Goal: Information Seeking & Learning: Learn about a topic

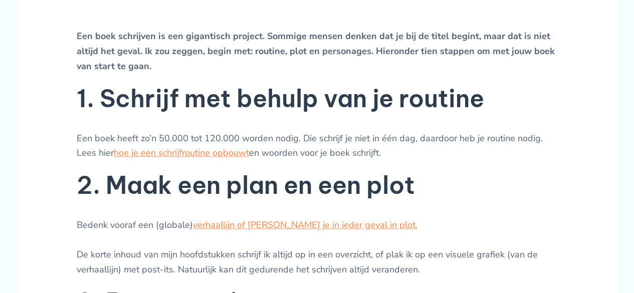
scroll to position [418, 0]
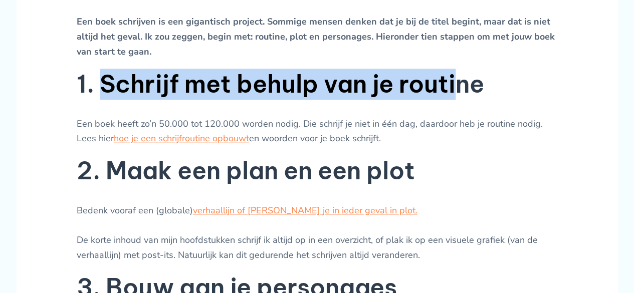
drag, startPoint x: 103, startPoint y: 97, endPoint x: 458, endPoint y: 112, distance: 354.9
click at [458, 100] on h2 "1. Schrijf met behulp van je routine" at bounding box center [317, 84] width 481 height 31
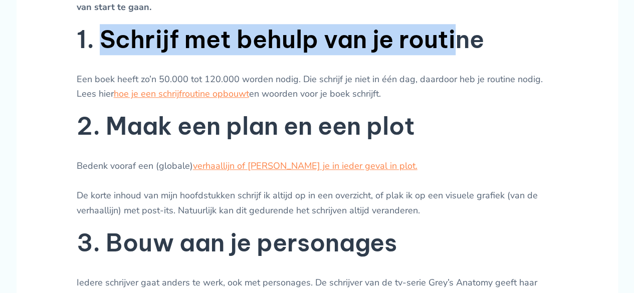
scroll to position [463, 0]
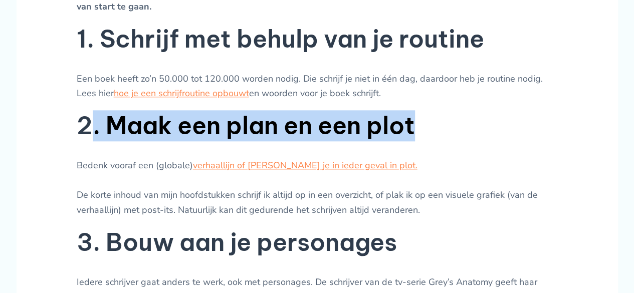
drag, startPoint x: 415, startPoint y: 137, endPoint x: 82, endPoint y: 138, distance: 333.1
click at [82, 138] on h2 "2. Maak een plan en een plot" at bounding box center [317, 125] width 481 height 31
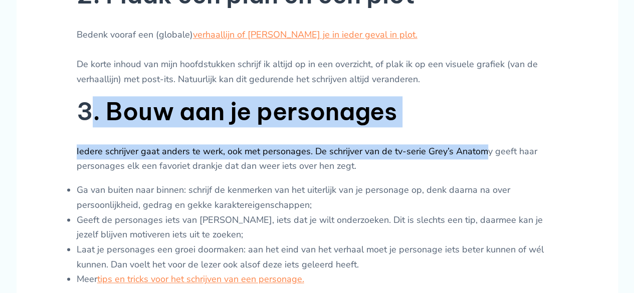
drag, startPoint x: 89, startPoint y: 127, endPoint x: 477, endPoint y: 144, distance: 388.6
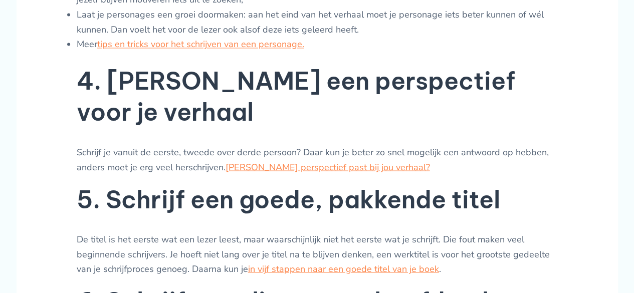
scroll to position [830, 0]
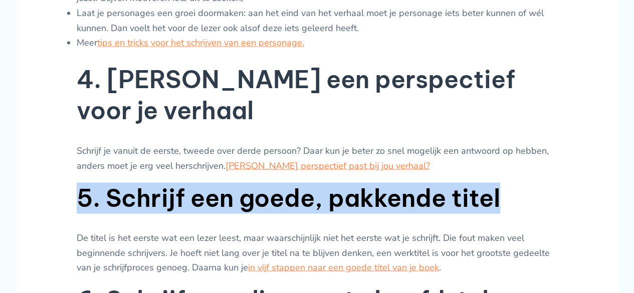
drag, startPoint x: 516, startPoint y: 177, endPoint x: 50, endPoint y: 171, distance: 465.9
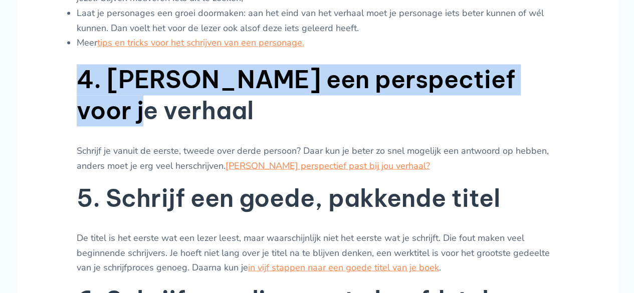
drag, startPoint x: 539, startPoint y: 100, endPoint x: 74, endPoint y: 97, distance: 464.8
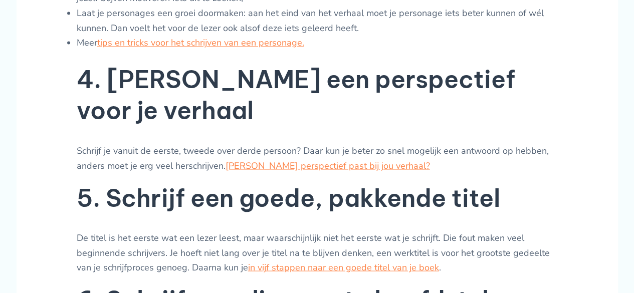
click at [281, 143] on p "Schrijf je vanuit de eerste, tweede over derde persoon? Daar kun je beter zo sn…" at bounding box center [317, 158] width 481 height 30
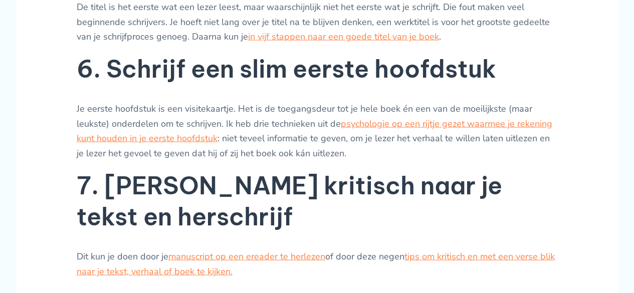
scroll to position [1061, 0]
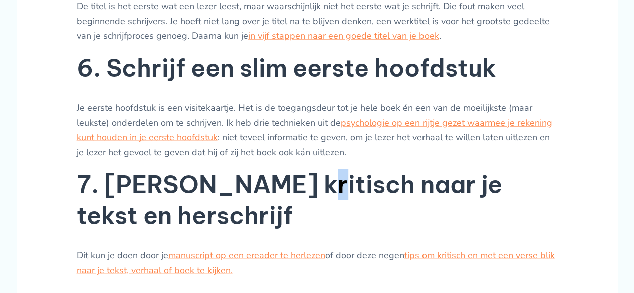
drag, startPoint x: 263, startPoint y: 177, endPoint x: 274, endPoint y: 178, distance: 10.6
click at [274, 178] on h2 "7. [PERSON_NAME] kritisch naar je tekst en herschrijf" at bounding box center [317, 200] width 481 height 63
click at [288, 174] on h2 "7. [PERSON_NAME] kritisch naar je tekst en herschrijf" at bounding box center [317, 200] width 481 height 63
click at [293, 174] on h2 "7. [PERSON_NAME] kritisch naar je tekst en herschrijf" at bounding box center [317, 200] width 481 height 63
drag, startPoint x: 346, startPoint y: 171, endPoint x: 329, endPoint y: 170, distance: 17.5
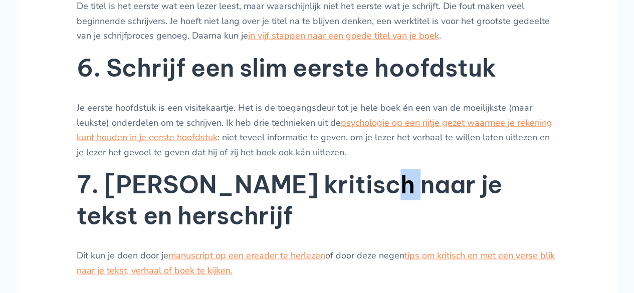
click at [329, 170] on h2 "7. [PERSON_NAME] kritisch naar je tekst en herschrijf" at bounding box center [317, 200] width 481 height 63
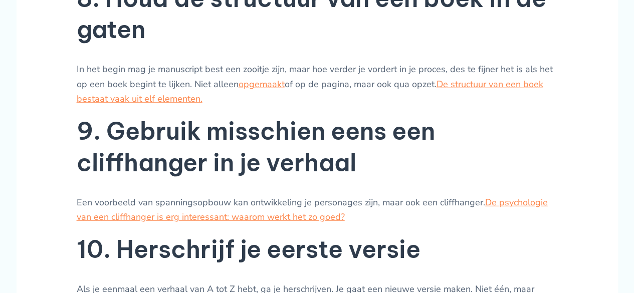
scroll to position [1390, 0]
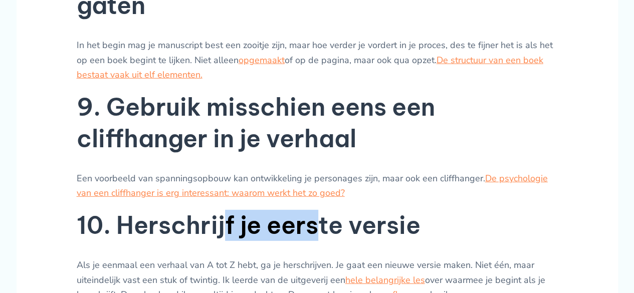
drag, startPoint x: 314, startPoint y: 178, endPoint x: 222, endPoint y: 167, distance: 92.3
click at [222, 210] on h2 "10. Herschrijf je eerste versie" at bounding box center [317, 225] width 481 height 31
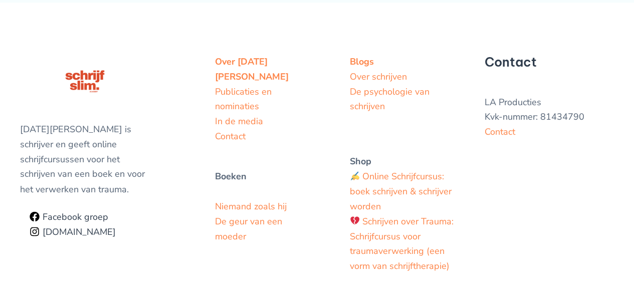
scroll to position [2695, 0]
